Goal: Task Accomplishment & Management: Complete application form

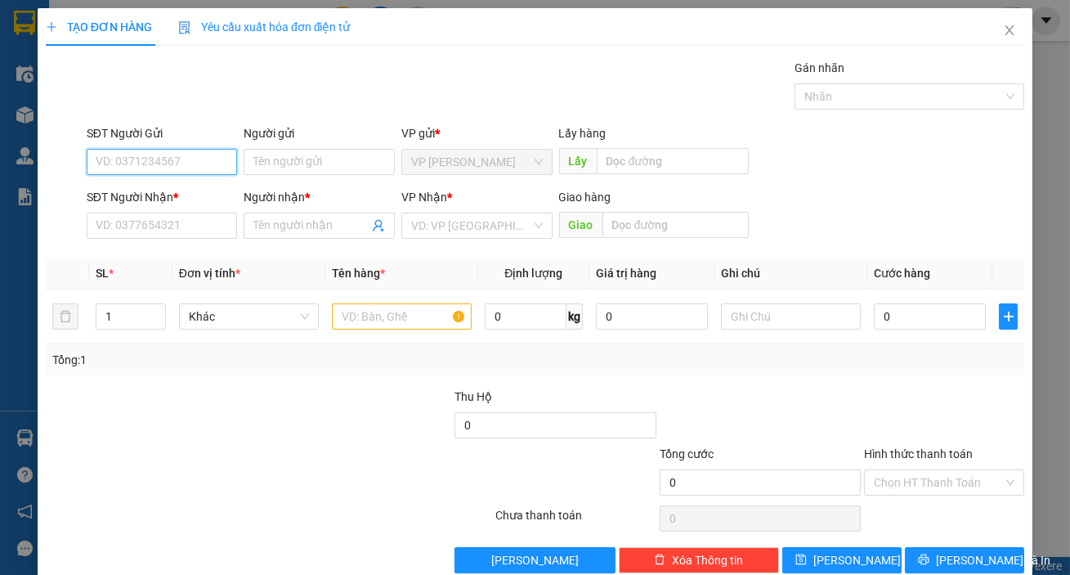
click at [206, 158] on input "SĐT Người Gửi" at bounding box center [162, 162] width 151 height 26
type input "0794449899"
click at [199, 228] on input "SĐT Người Nhận *" at bounding box center [162, 226] width 151 height 26
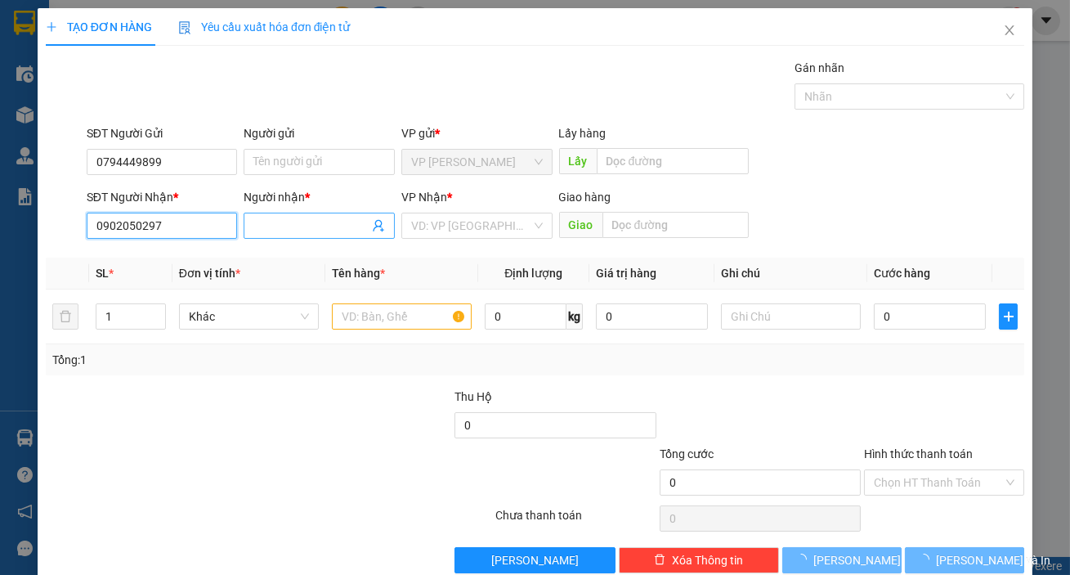
type input "0902050297"
click at [307, 221] on input "Người nhận *" at bounding box center [310, 226] width 115 height 18
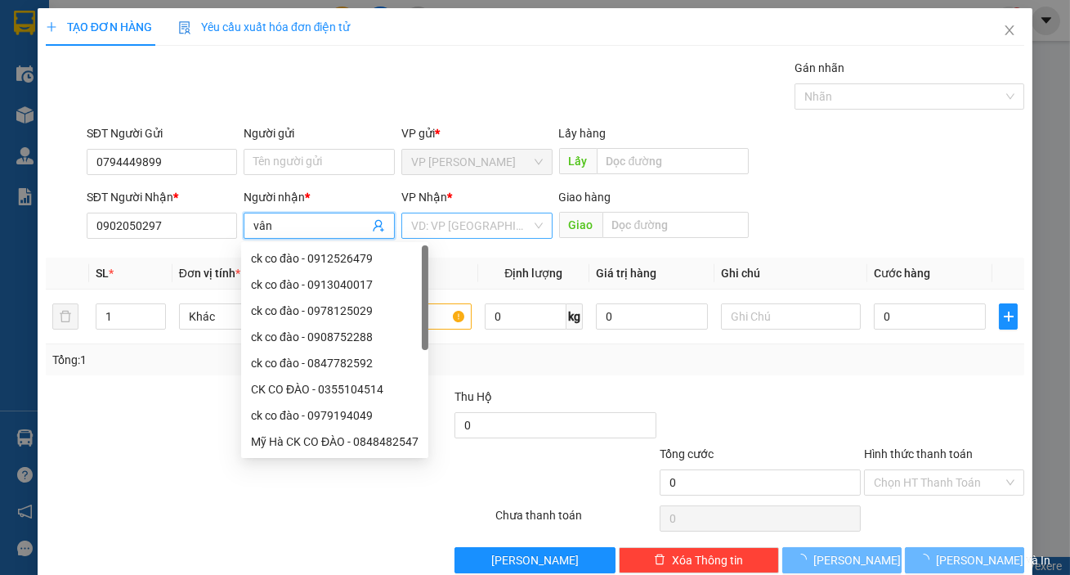
type input "vân"
click at [466, 229] on input "search" at bounding box center [471, 225] width 120 height 25
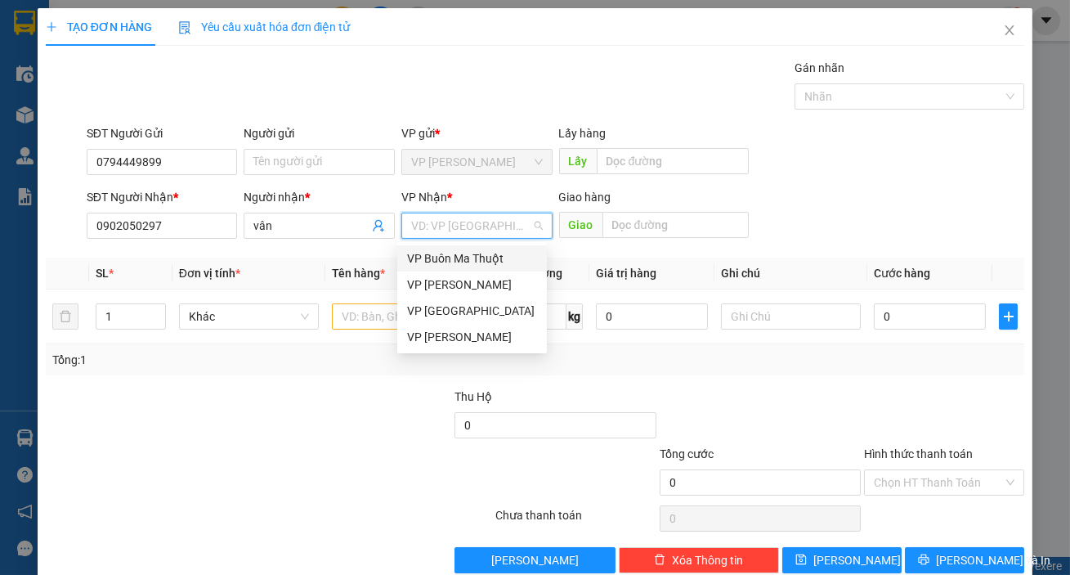
click at [460, 257] on div "VP Buôn Ma Thuột" at bounding box center [472, 258] width 130 height 18
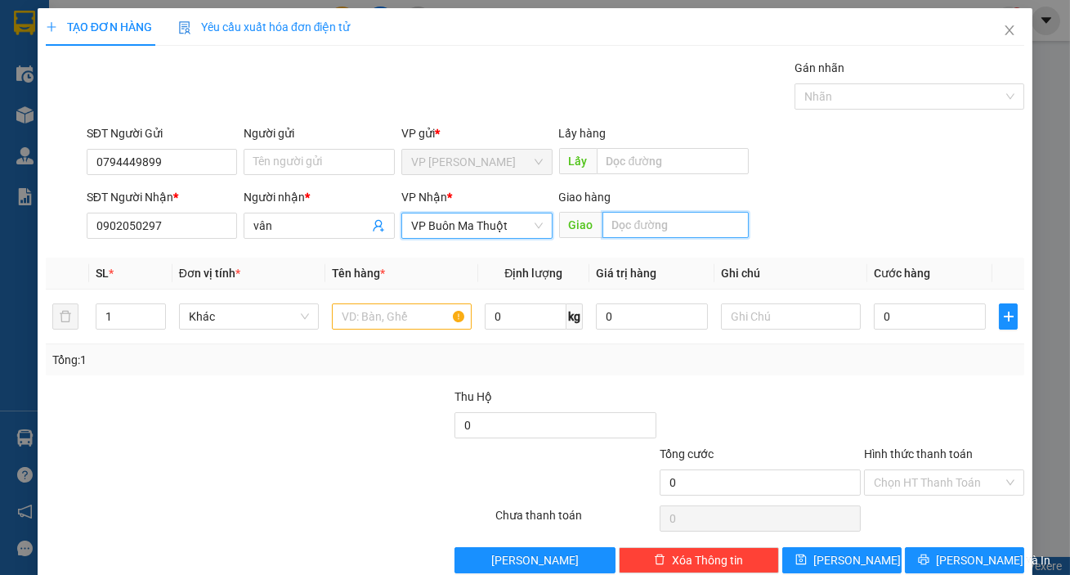
click at [602, 233] on input "text" at bounding box center [675, 225] width 147 height 26
click at [613, 227] on input "text" at bounding box center [675, 225] width 147 height 26
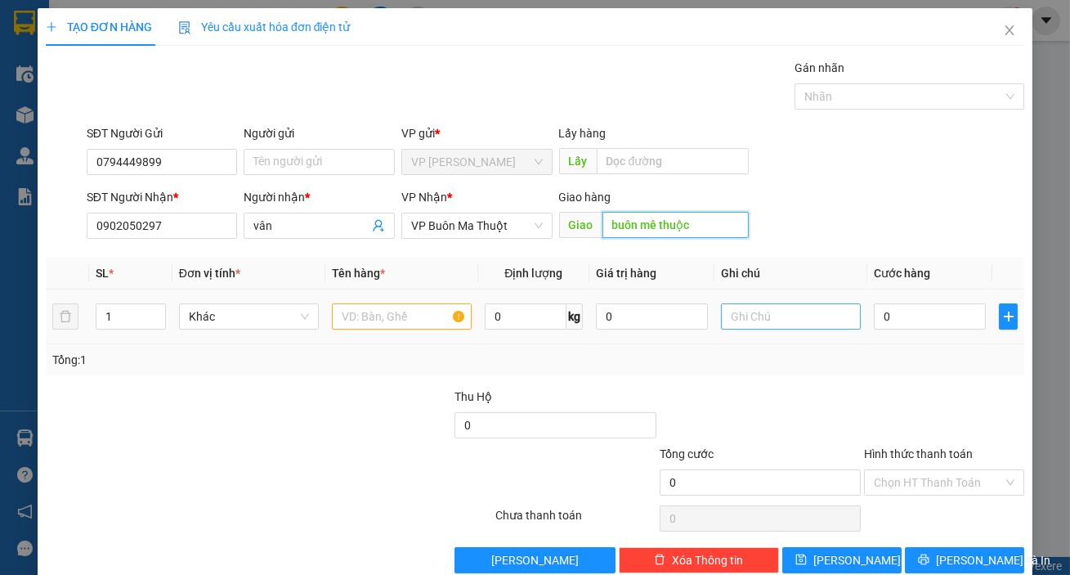
type input "buôn mê thuộc"
click at [735, 314] on input "text" at bounding box center [791, 316] width 140 height 26
type input "bi mau xanh"
click at [414, 304] on input "text" at bounding box center [402, 316] width 140 height 26
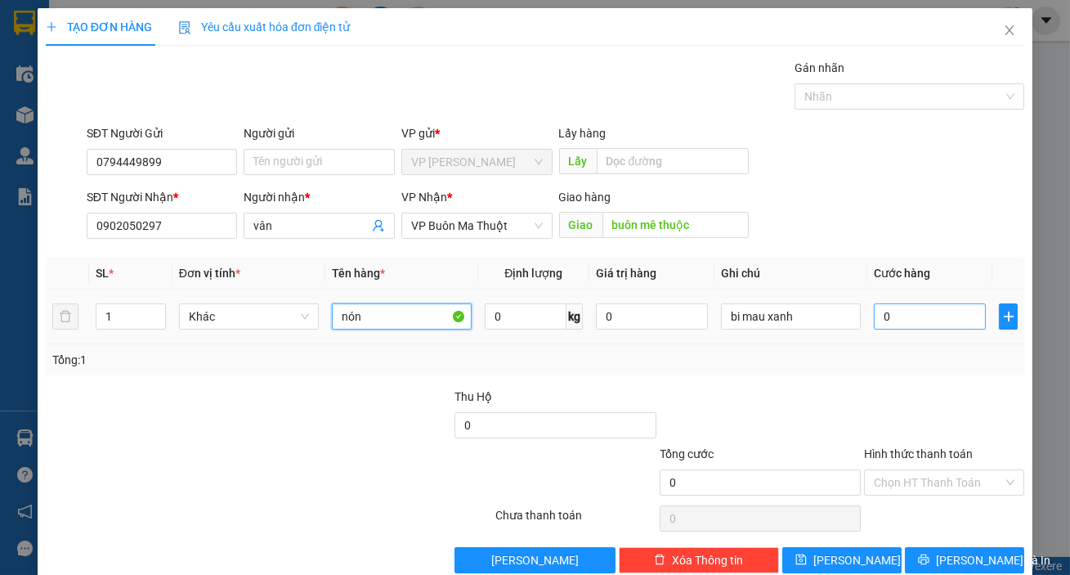
type input "nón"
click at [874, 314] on input "0" at bounding box center [930, 316] width 112 height 26
type input "5"
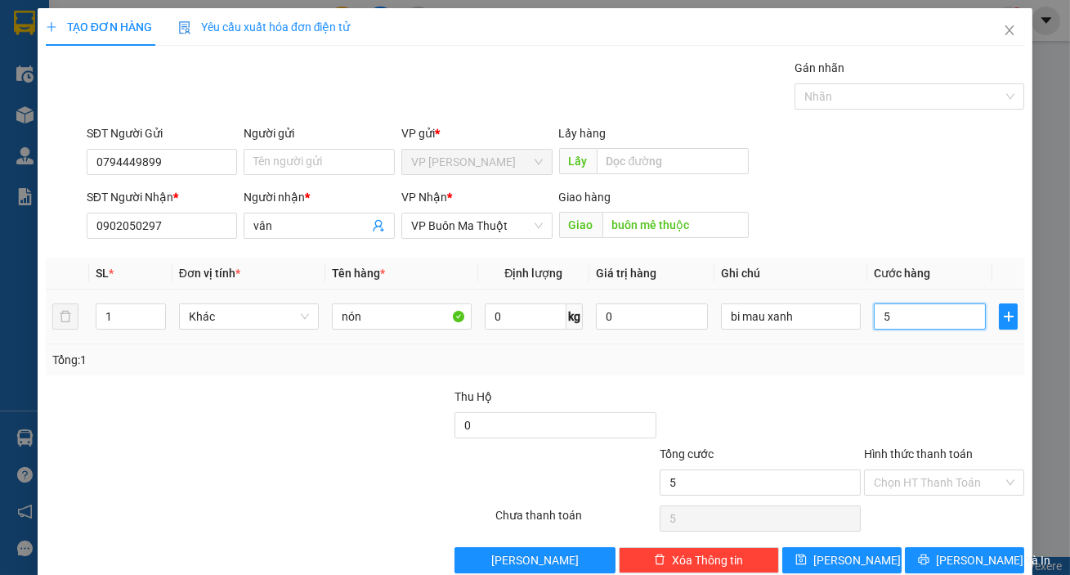
type input "50"
type input "500"
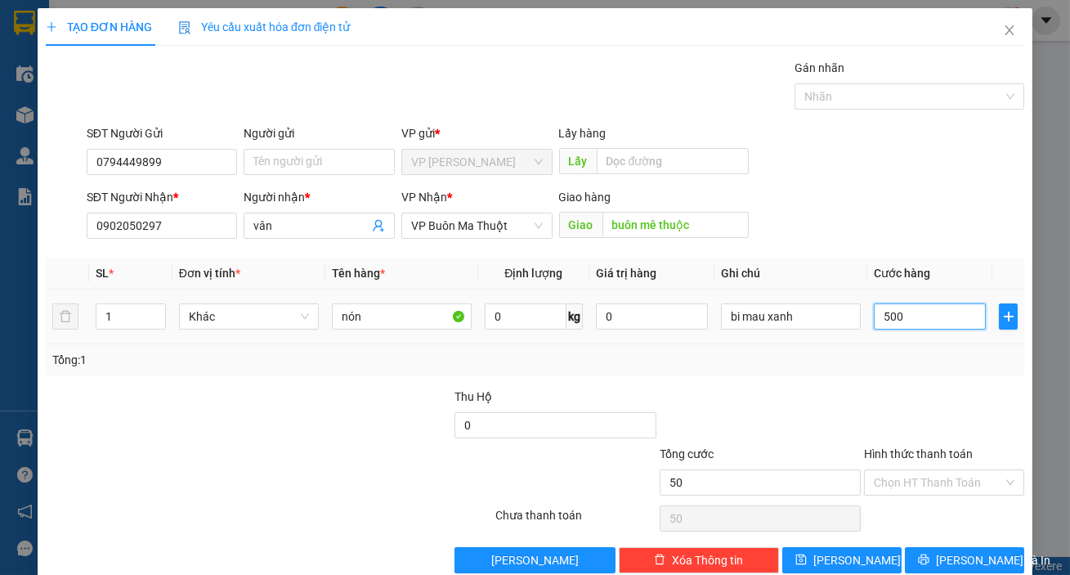
type input "500"
type input "5.000"
type input "50.000"
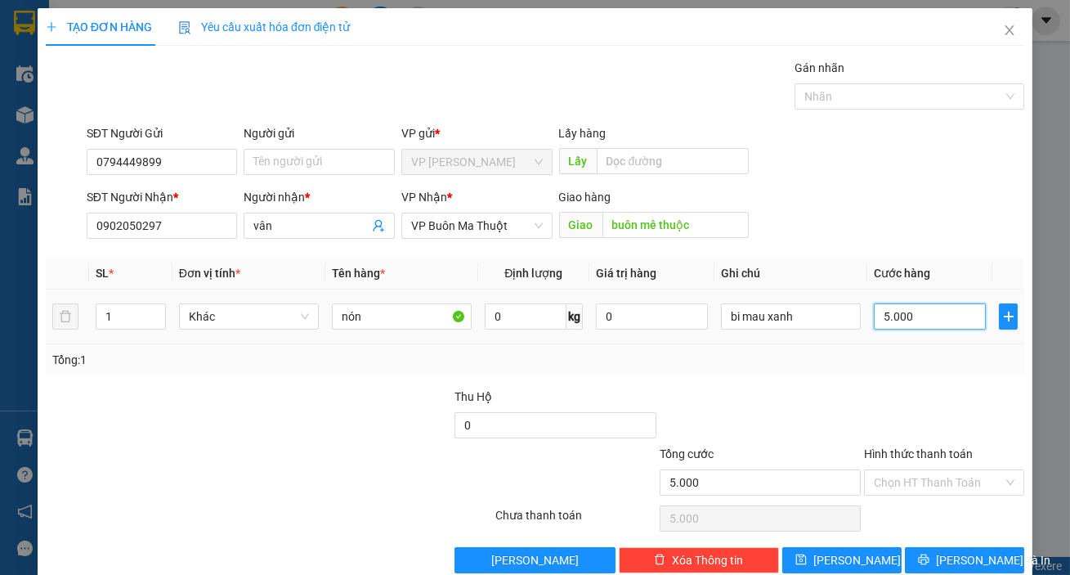
type input "50.000"
click at [951, 161] on div "SĐT Người Gửi 0794449899 Người gửi Tên người gửi VP gửi * VP [PERSON_NAME] Lấy …" at bounding box center [555, 152] width 944 height 57
click at [957, 561] on span "[PERSON_NAME] và In" at bounding box center [993, 560] width 114 height 18
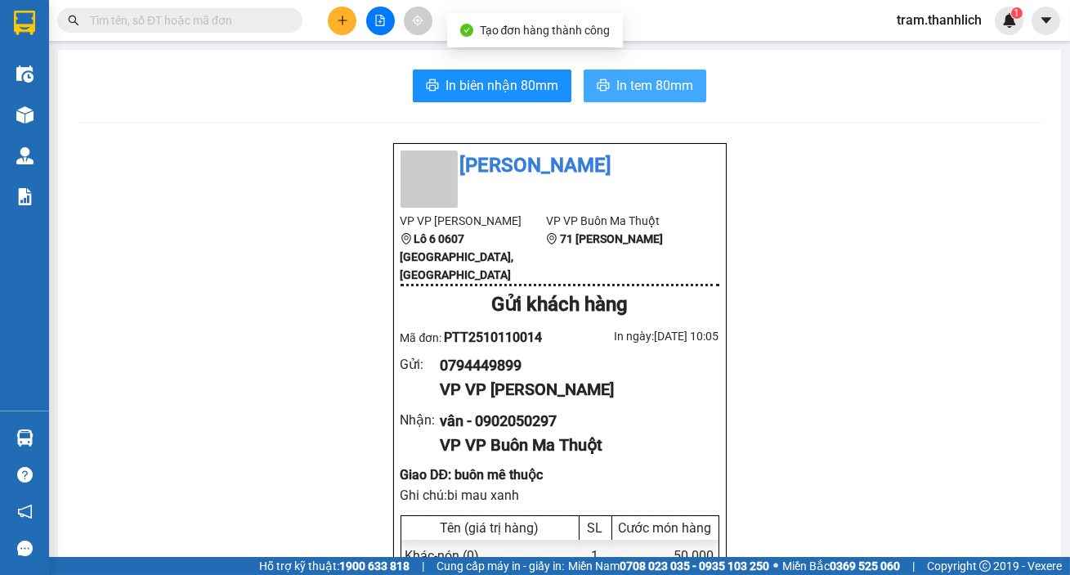
click at [607, 93] on button "In tem 80mm" at bounding box center [645, 85] width 123 height 33
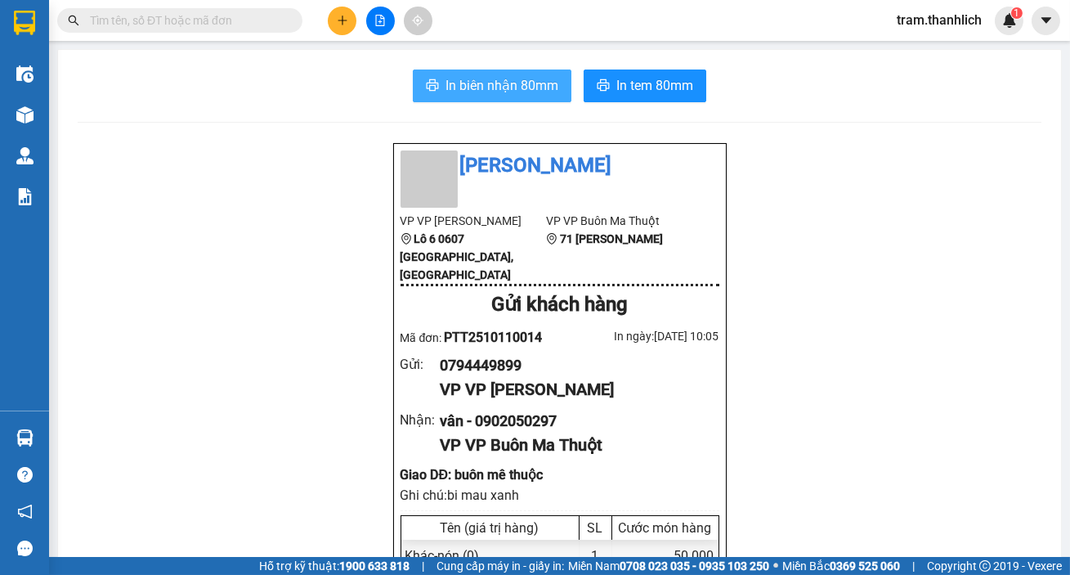
click at [482, 83] on span "In biên nhận 80mm" at bounding box center [502, 85] width 113 height 20
